Goal: Task Accomplishment & Management: Complete application form

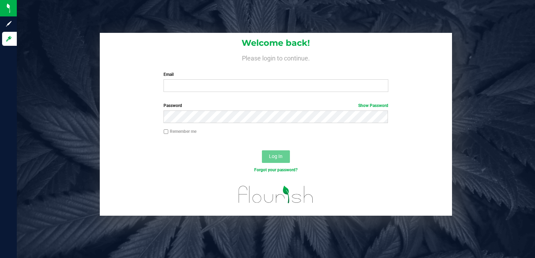
click at [396, 15] on div "Welcome back! Please login to continue. Email Required Please format your email…" at bounding box center [276, 129] width 518 height 258
click at [76, 103] on div "Welcome back! Please login to continue. Email Required Please format your email…" at bounding box center [276, 124] width 528 height 183
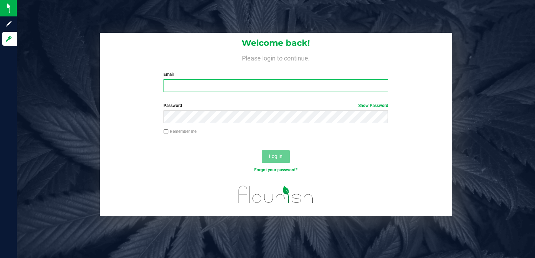
click at [178, 84] on input "Email" at bounding box center [275, 85] width 224 height 13
click at [176, 85] on input "Email" at bounding box center [275, 85] width 224 height 13
type input "[EMAIL_ADDRESS][DOMAIN_NAME]"
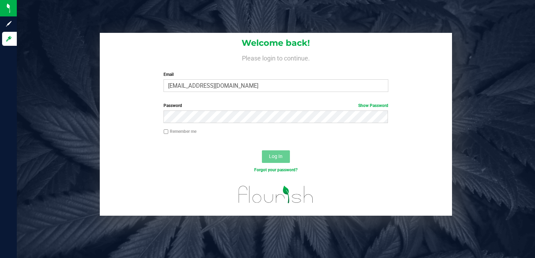
click at [165, 133] on input "Remember me" at bounding box center [165, 131] width 5 height 5
checkbox input "true"
click at [273, 156] on span "Log In" at bounding box center [276, 157] width 14 height 6
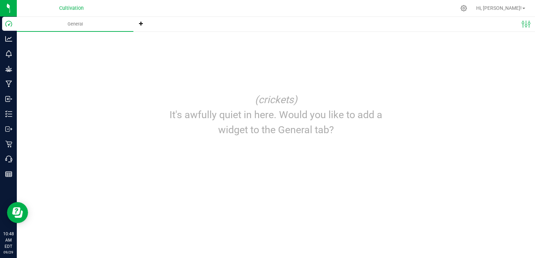
click at [135, 116] on div "(crickets) It's awfully quiet in here. Would you like to add a widget to the Ge…" at bounding box center [276, 114] width 490 height 55
click at [142, 24] on icon at bounding box center [141, 23] width 4 height 4
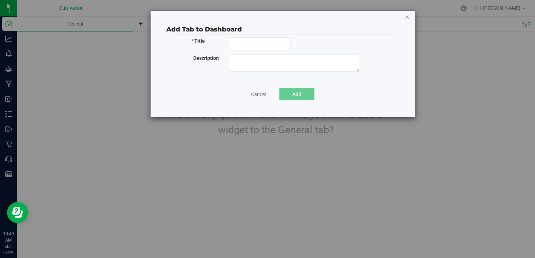
click at [406, 18] on icon at bounding box center [406, 17] width 5 height 8
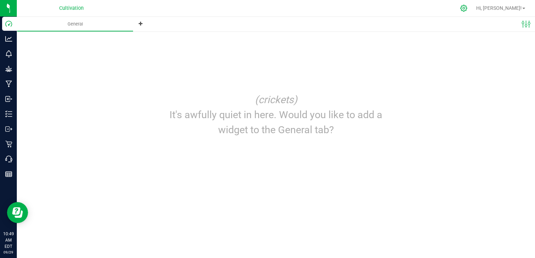
click at [467, 7] on icon at bounding box center [463, 8] width 7 height 7
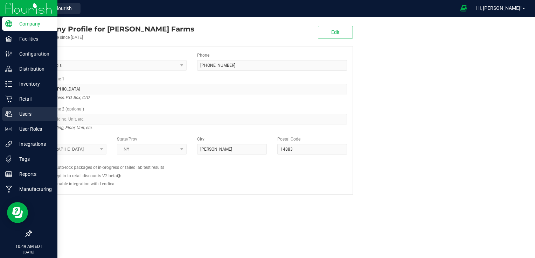
click at [15, 113] on p "Users" at bounding box center [33, 114] width 42 height 8
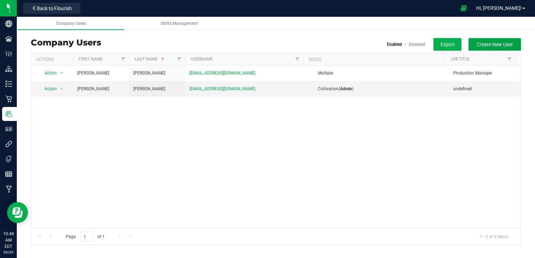
click at [482, 43] on span "Create New User" at bounding box center [494, 45] width 36 height 6
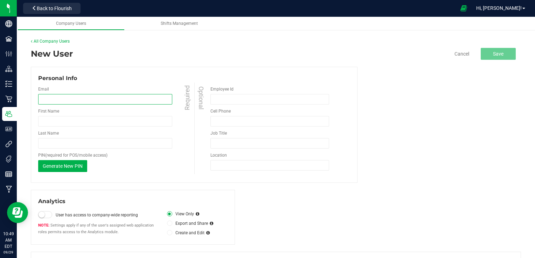
click at [58, 99] on input "email" at bounding box center [105, 99] width 134 height 10
type input "[EMAIL_ADDRESS][DOMAIN_NAME]"
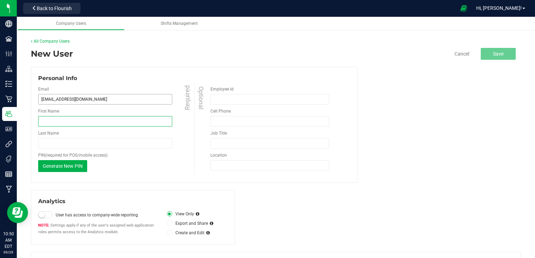
type input "[PERSON_NAME]"
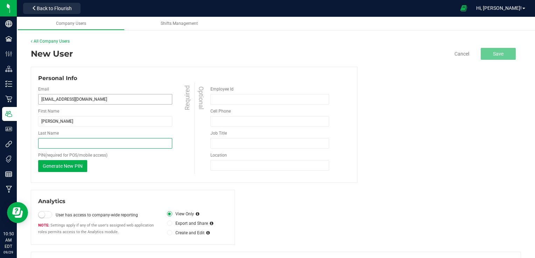
type input "[PERSON_NAME]"
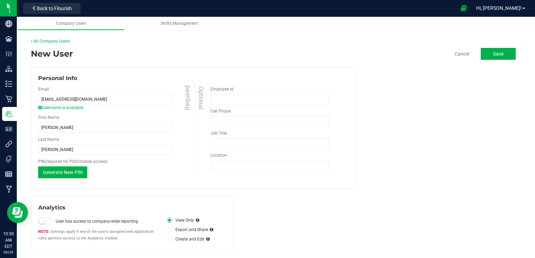
click at [116, 156] on div "Email [EMAIL_ADDRESS][DOMAIN_NAME] Username is available Required First Name [P…" at bounding box center [116, 132] width 156 height 99
click at [62, 171] on span "Generate New PIN" at bounding box center [63, 173] width 40 height 6
click at [44, 219] on span at bounding box center [45, 221] width 14 height 7
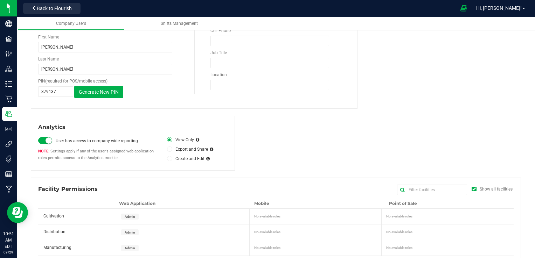
scroll to position [91, 0]
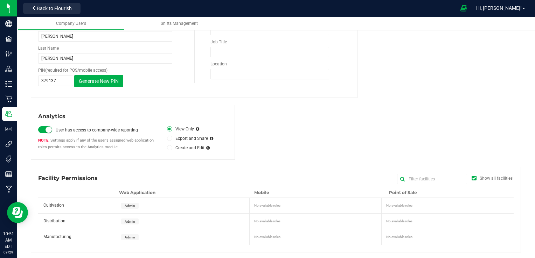
click at [129, 208] on div "Admin" at bounding box center [183, 205] width 133 height 15
click at [128, 204] on span "Admin" at bounding box center [130, 206] width 10 height 4
click at [128, 220] on span "Admin" at bounding box center [130, 222] width 10 height 4
click at [128, 235] on span "Admin" at bounding box center [130, 237] width 10 height 4
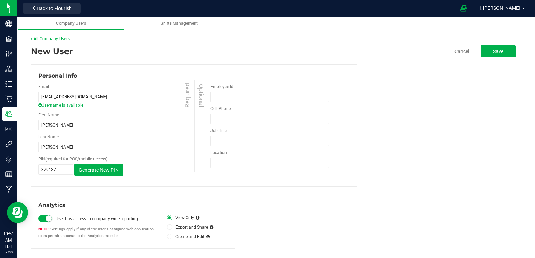
scroll to position [0, 0]
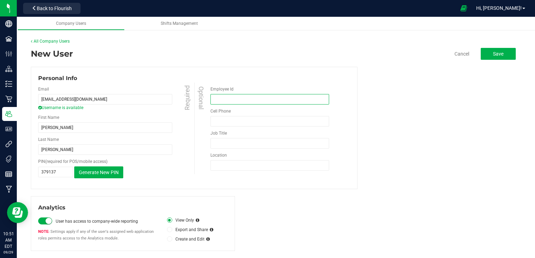
click at [225, 99] on input "Employee Id" at bounding box center [269, 99] width 119 height 10
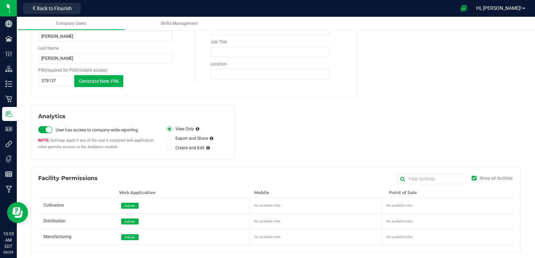
type input "02181975"
click at [168, 139] on icon at bounding box center [169, 139] width 3 height 0
click at [0, 0] on input "Export and Share" at bounding box center [0, 0] width 0 height 0
click at [168, 129] on icon at bounding box center [169, 129] width 3 height 0
click at [0, 0] on input "View Only" at bounding box center [0, 0] width 0 height 0
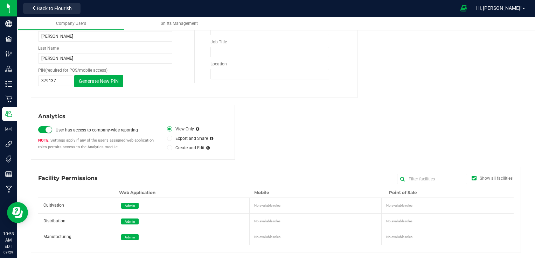
click at [169, 148] on icon at bounding box center [169, 148] width 3 height 0
click at [0, 0] on input "Create and Edit" at bounding box center [0, 0] width 0 height 0
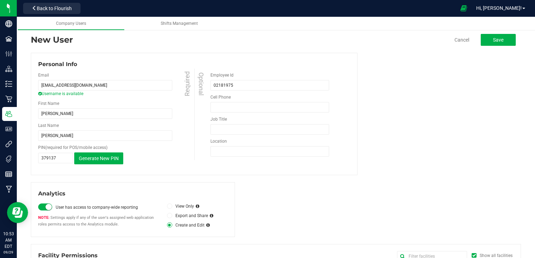
scroll to position [0, 0]
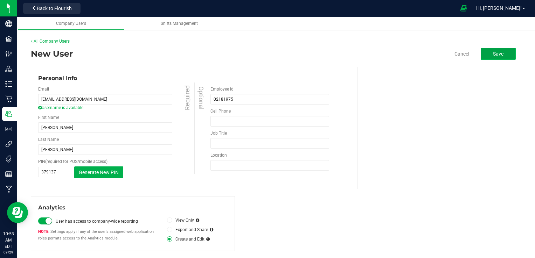
click at [493, 55] on span "Save" at bounding box center [498, 54] width 10 height 6
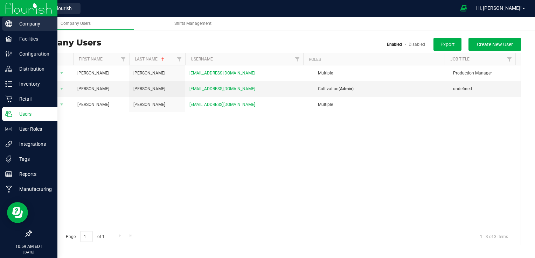
click at [8, 23] on icon at bounding box center [8, 23] width 7 height 7
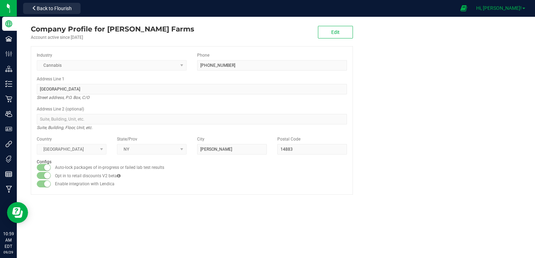
click at [522, 7] on link "Hi, [PERSON_NAME]!" at bounding box center [500, 8] width 55 height 7
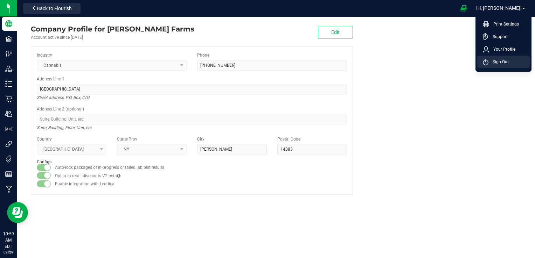
click at [502, 60] on span "Sign Out" at bounding box center [498, 61] width 20 height 7
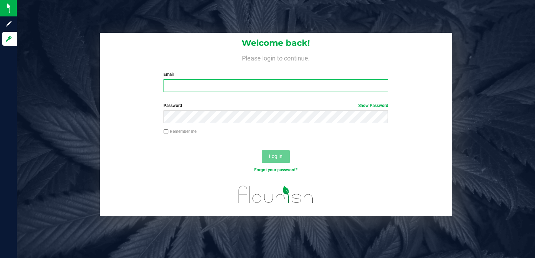
type input "[EMAIL_ADDRESS][DOMAIN_NAME]"
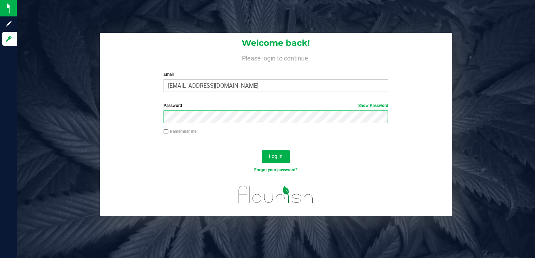
click at [262, 150] on button "Log In" at bounding box center [276, 156] width 28 height 13
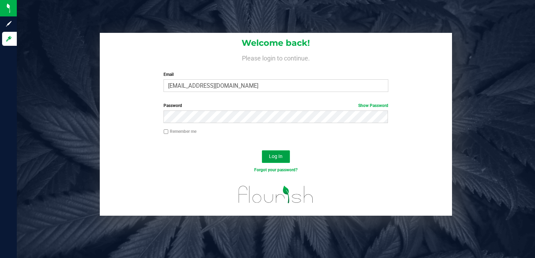
click at [273, 155] on span "Log In" at bounding box center [276, 157] width 14 height 6
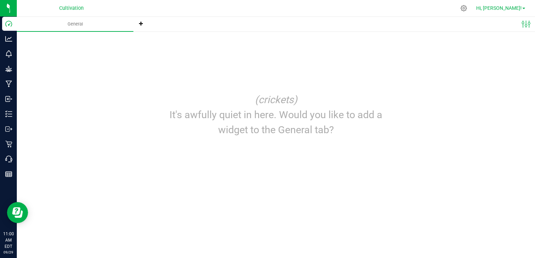
click at [522, 8] on span at bounding box center [523, 8] width 3 height 1
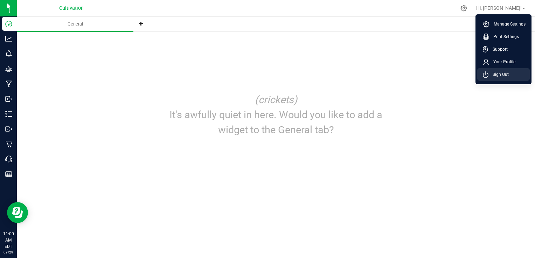
click at [497, 76] on span "Sign Out" at bounding box center [498, 74] width 20 height 7
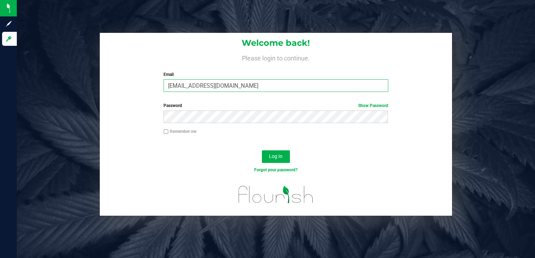
click at [241, 86] on input "[EMAIL_ADDRESS][DOMAIN_NAME]" at bounding box center [275, 85] width 224 height 13
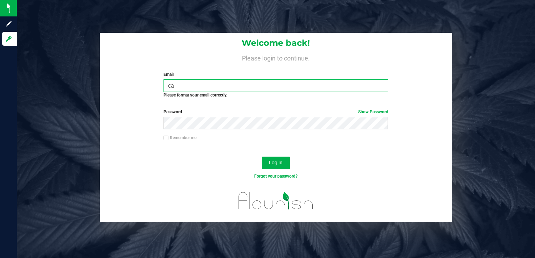
type input "c"
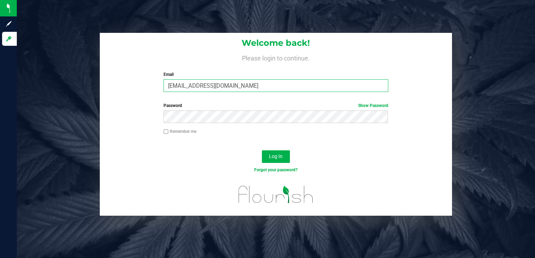
type input "[EMAIL_ADDRESS][DOMAIN_NAME]"
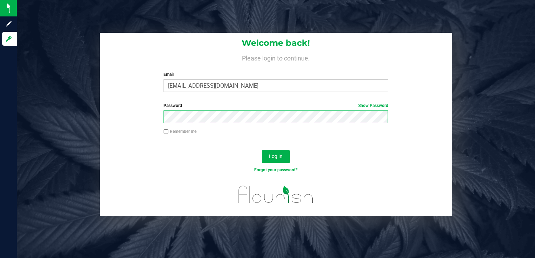
click at [262, 150] on button "Log In" at bounding box center [276, 156] width 28 height 13
